Goal: Download file/media

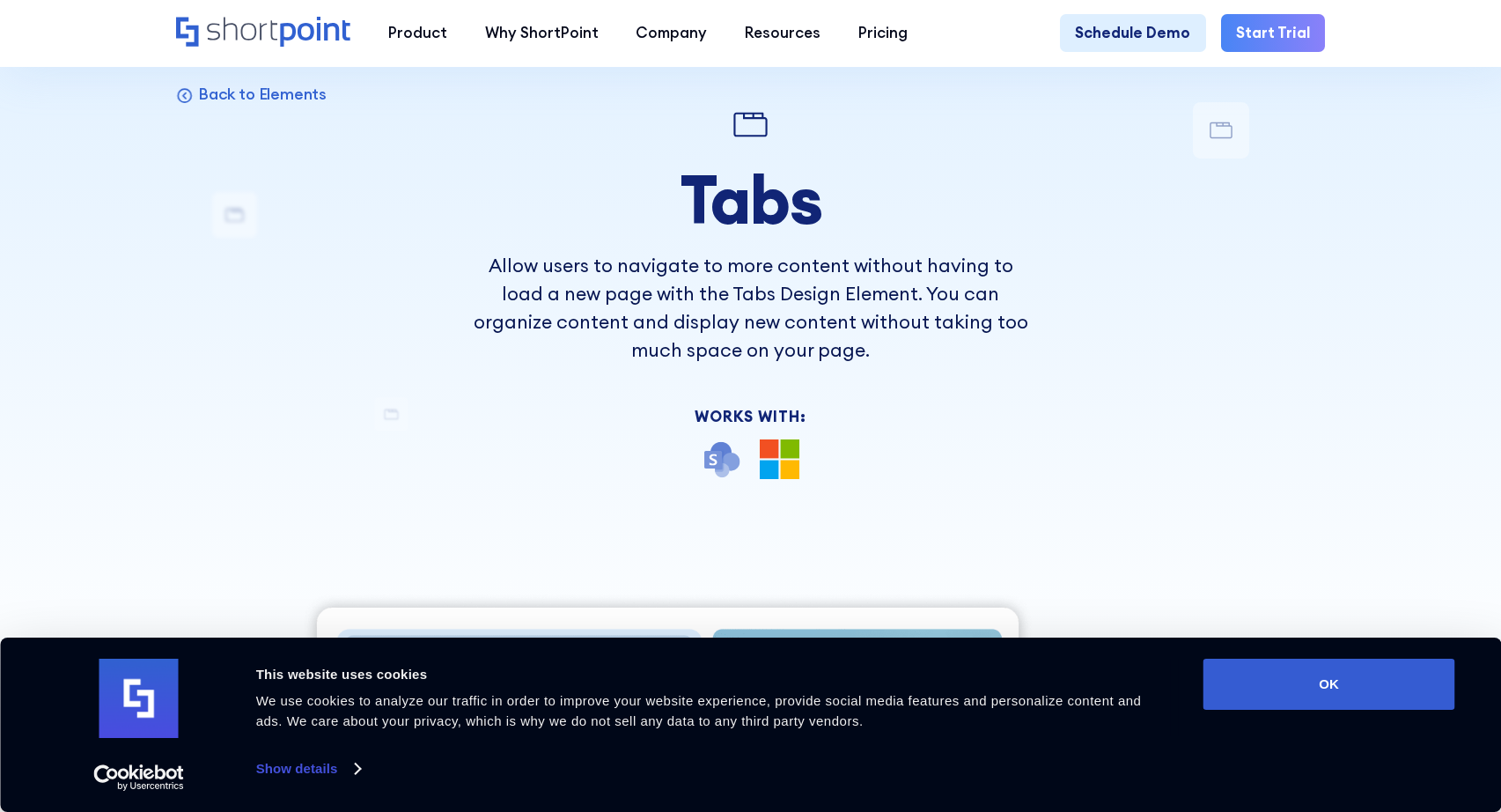
scroll to position [127, 0]
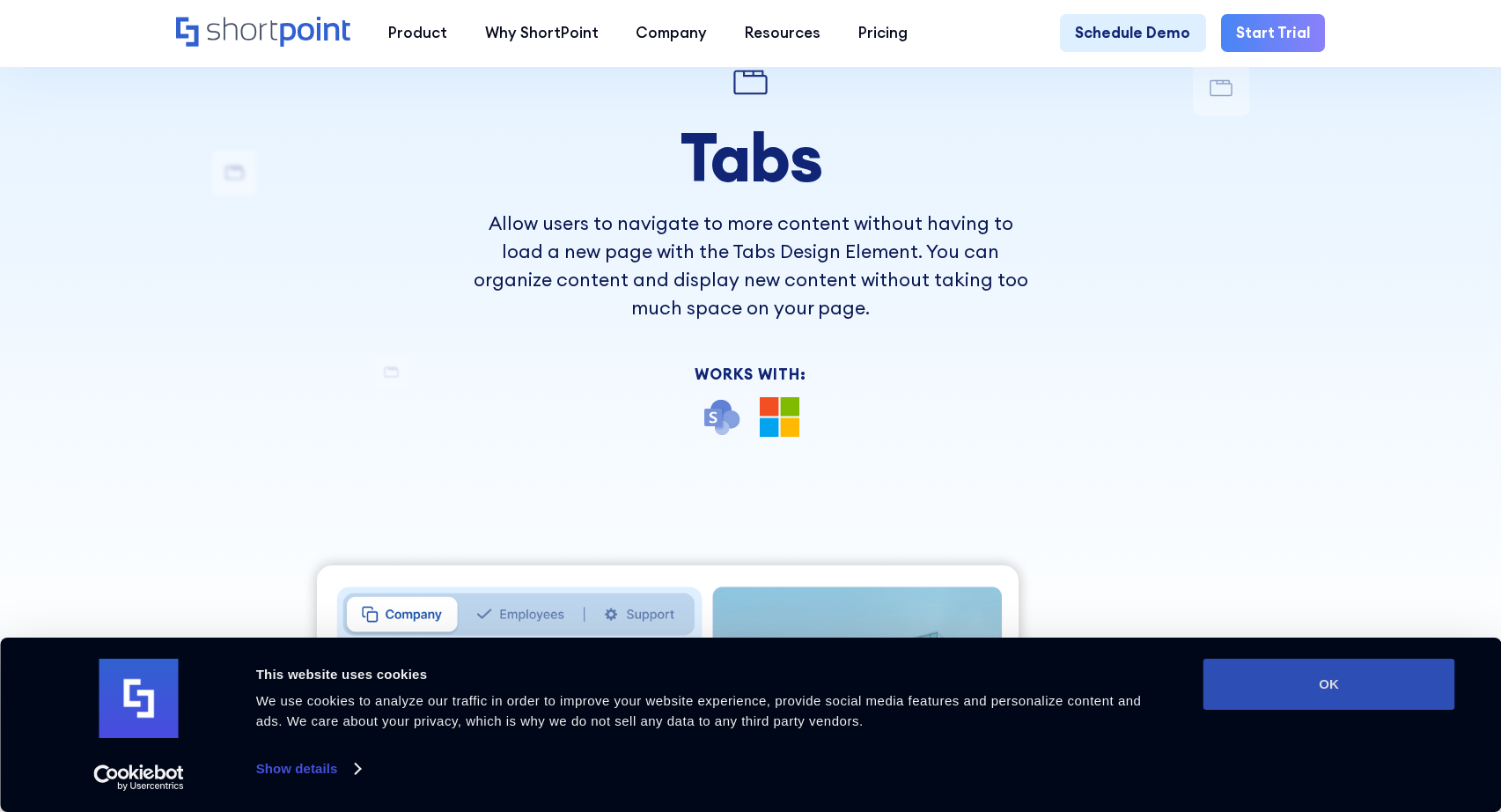
click at [1247, 669] on button "OK" at bounding box center [1329, 683] width 252 height 51
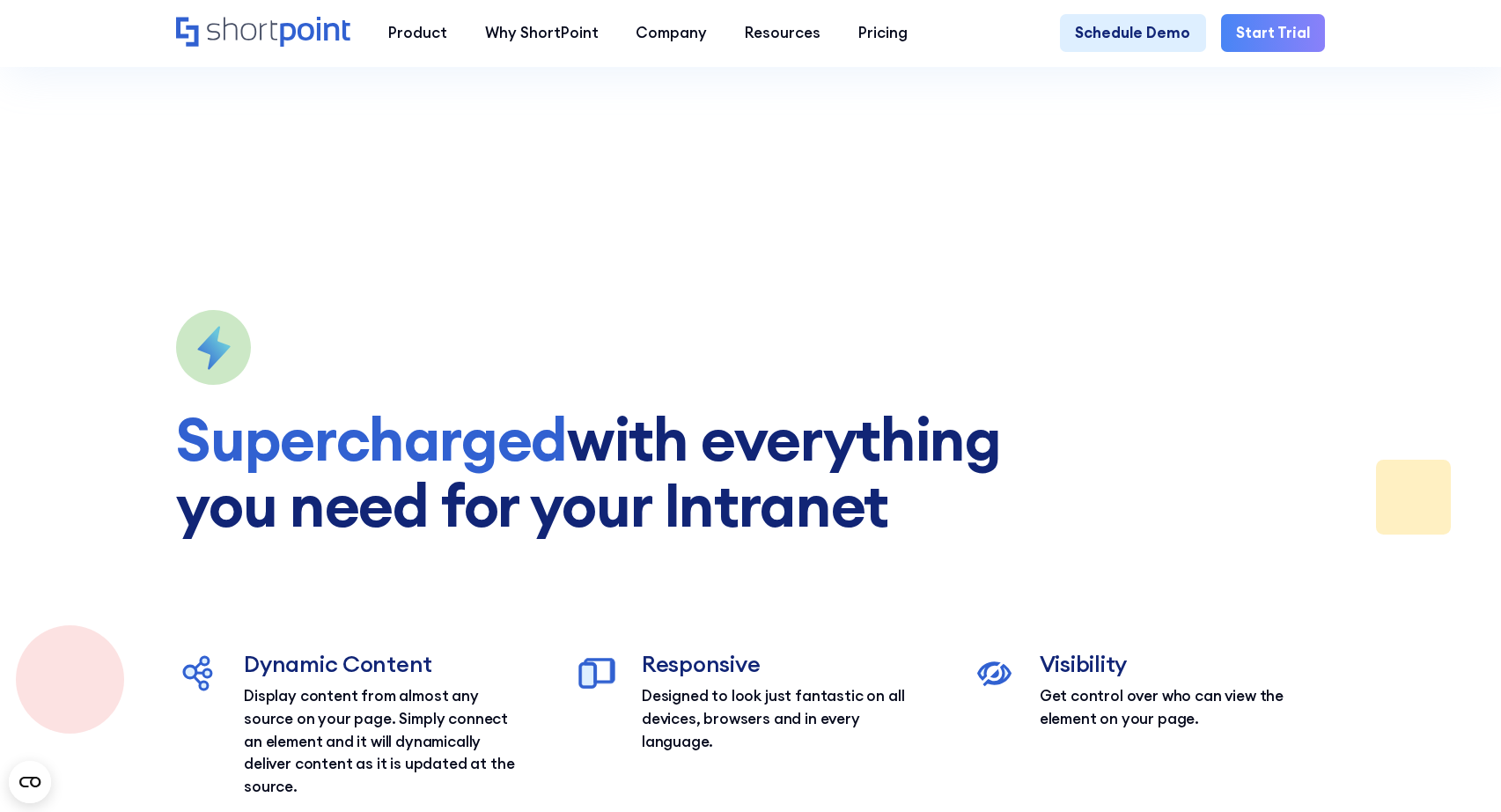
scroll to position [2296, 0]
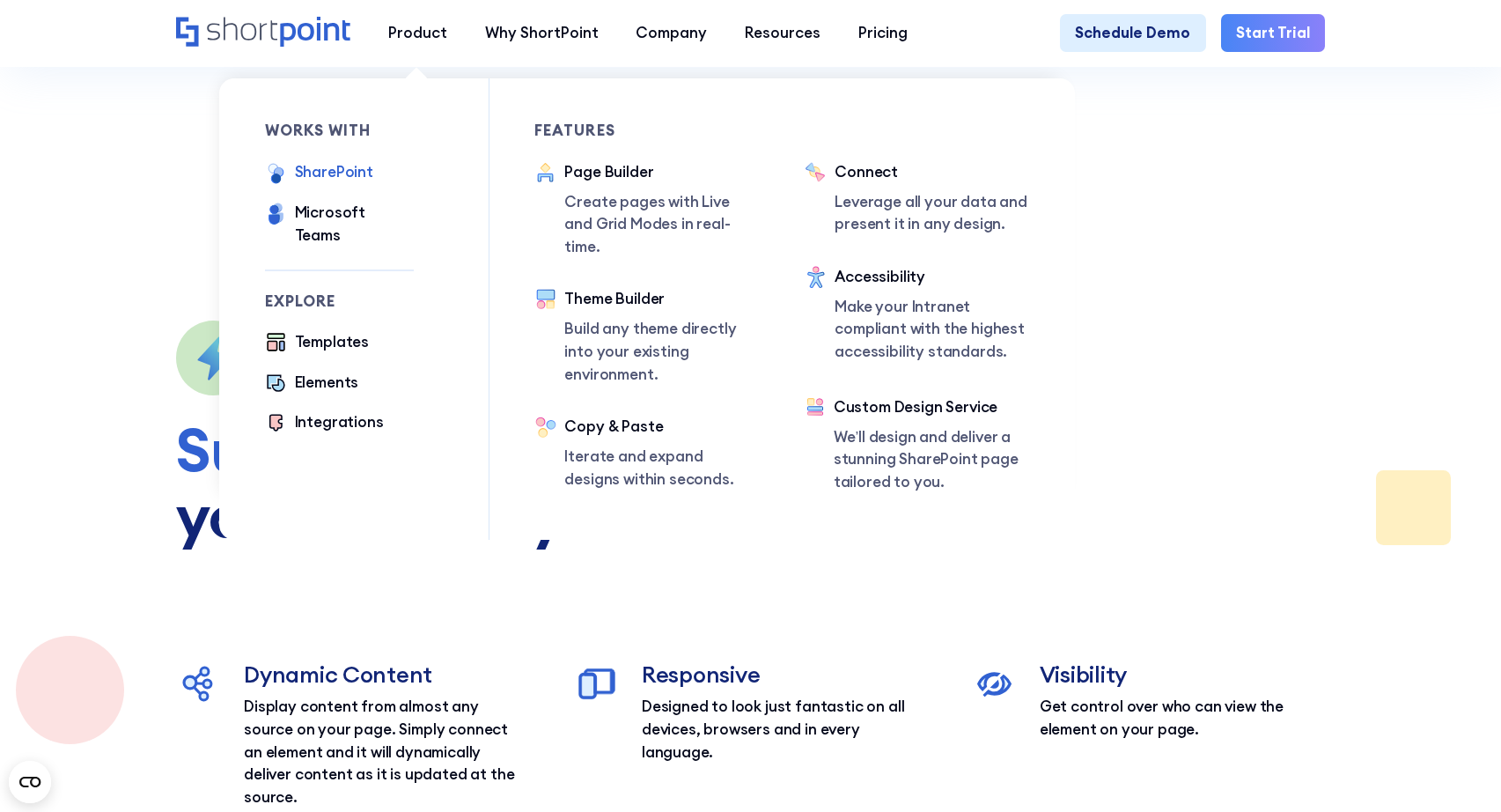
click at [338, 178] on div "SharePoint" at bounding box center [334, 172] width 78 height 23
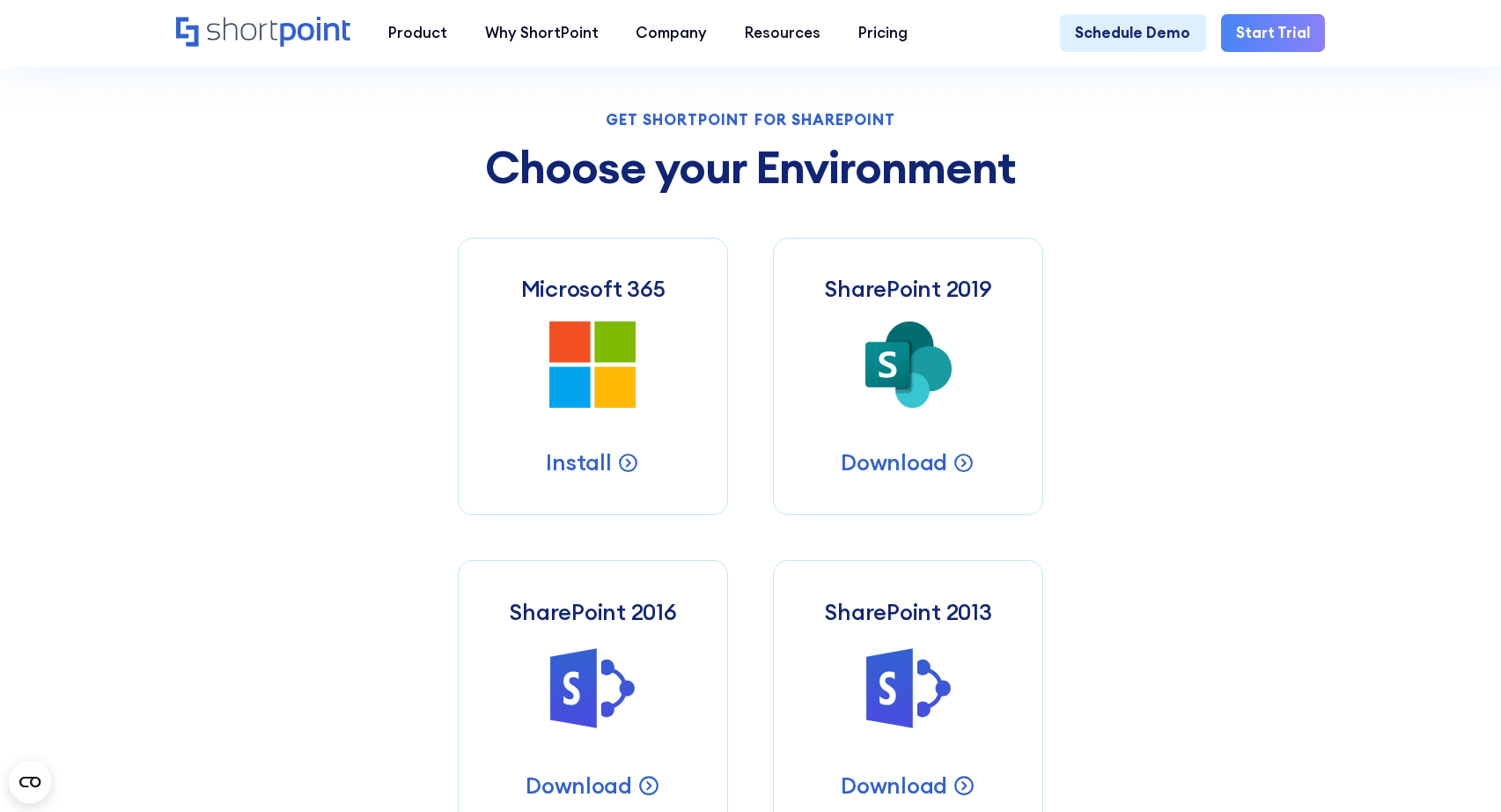
scroll to position [864, 0]
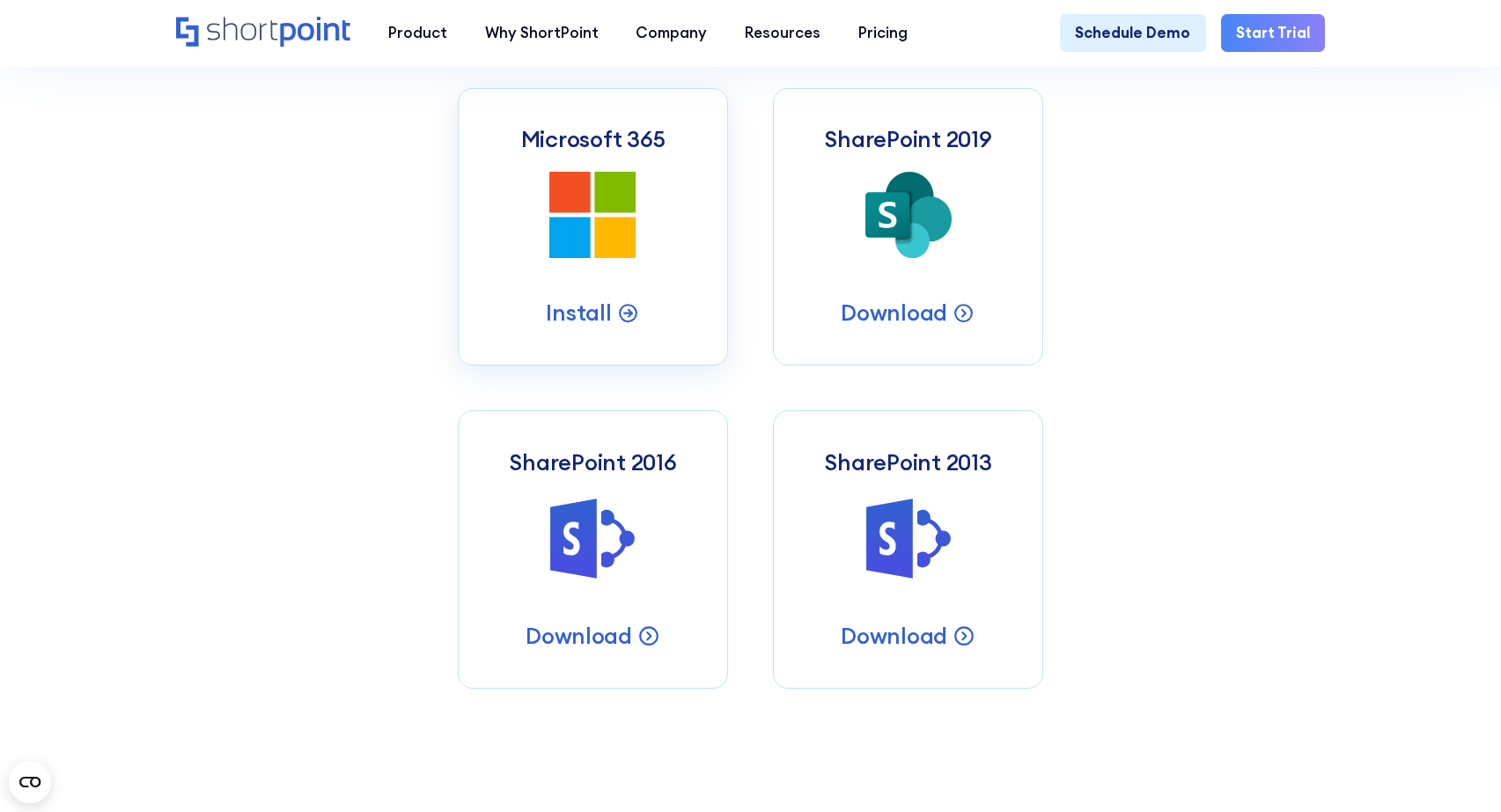
click at [549, 198] on icon at bounding box center [569, 191] width 41 height 41
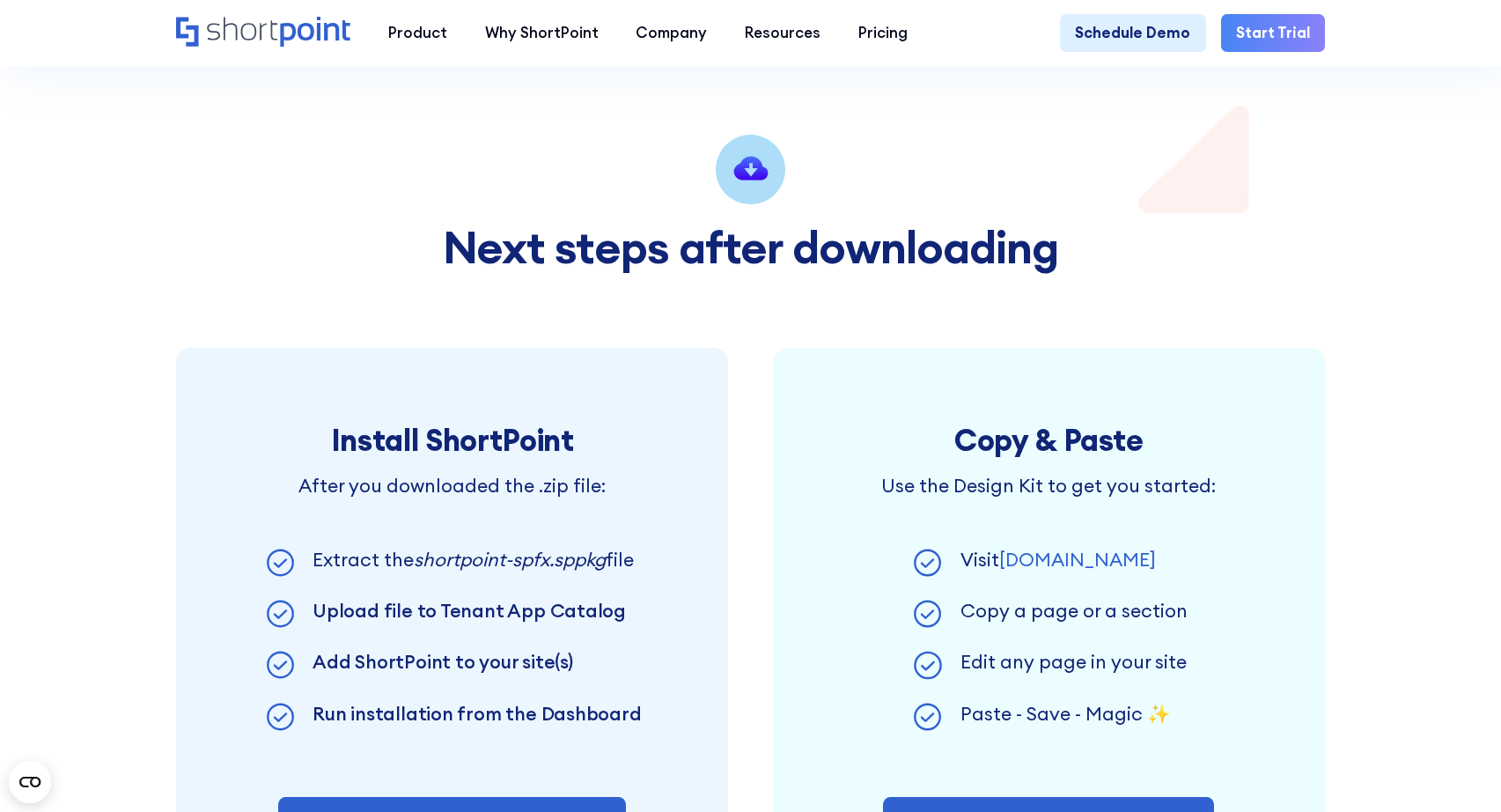
scroll to position [925, 0]
click at [1452, 637] on section "Next steps after downloading Install ShortPoint After you downloaded the .zip f…" at bounding box center [750, 613] width 1501 height 959
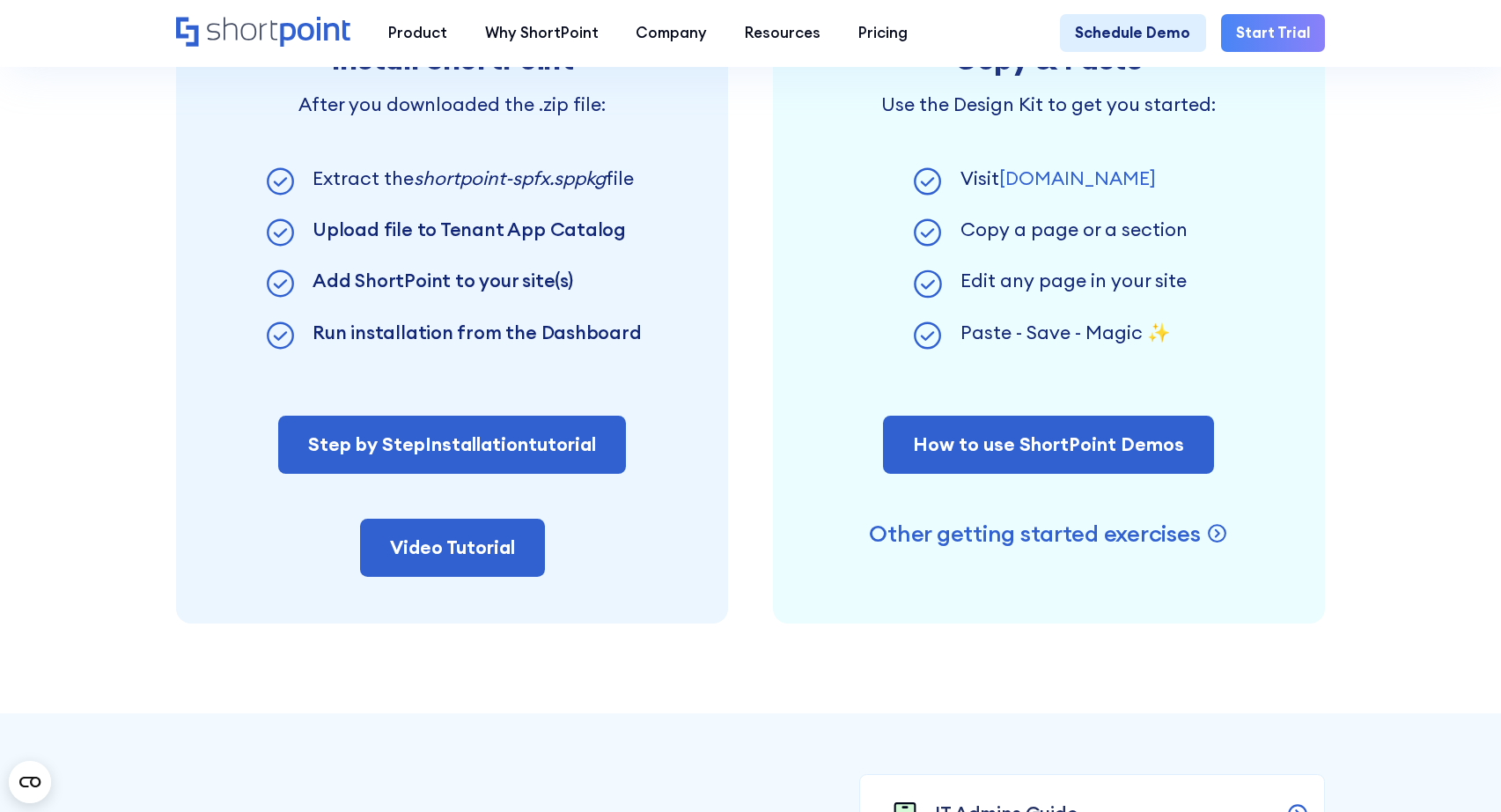
scroll to position [1379, 0]
